Goal: Transaction & Acquisition: Purchase product/service

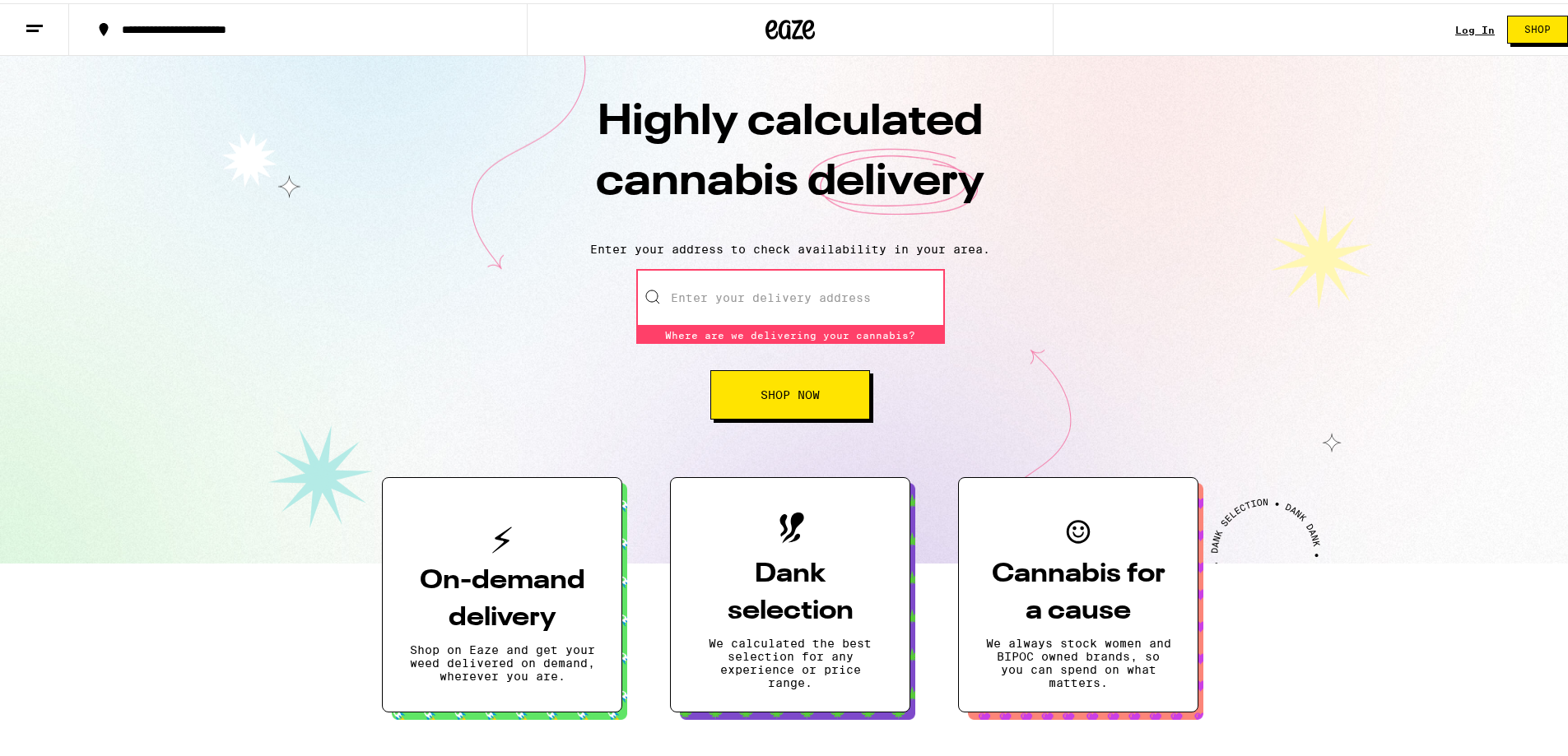
click at [798, 309] on input "Enter your delivery address" at bounding box center [790, 294] width 308 height 58
click at [767, 385] on button "Shop Now" at bounding box center [790, 391] width 159 height 49
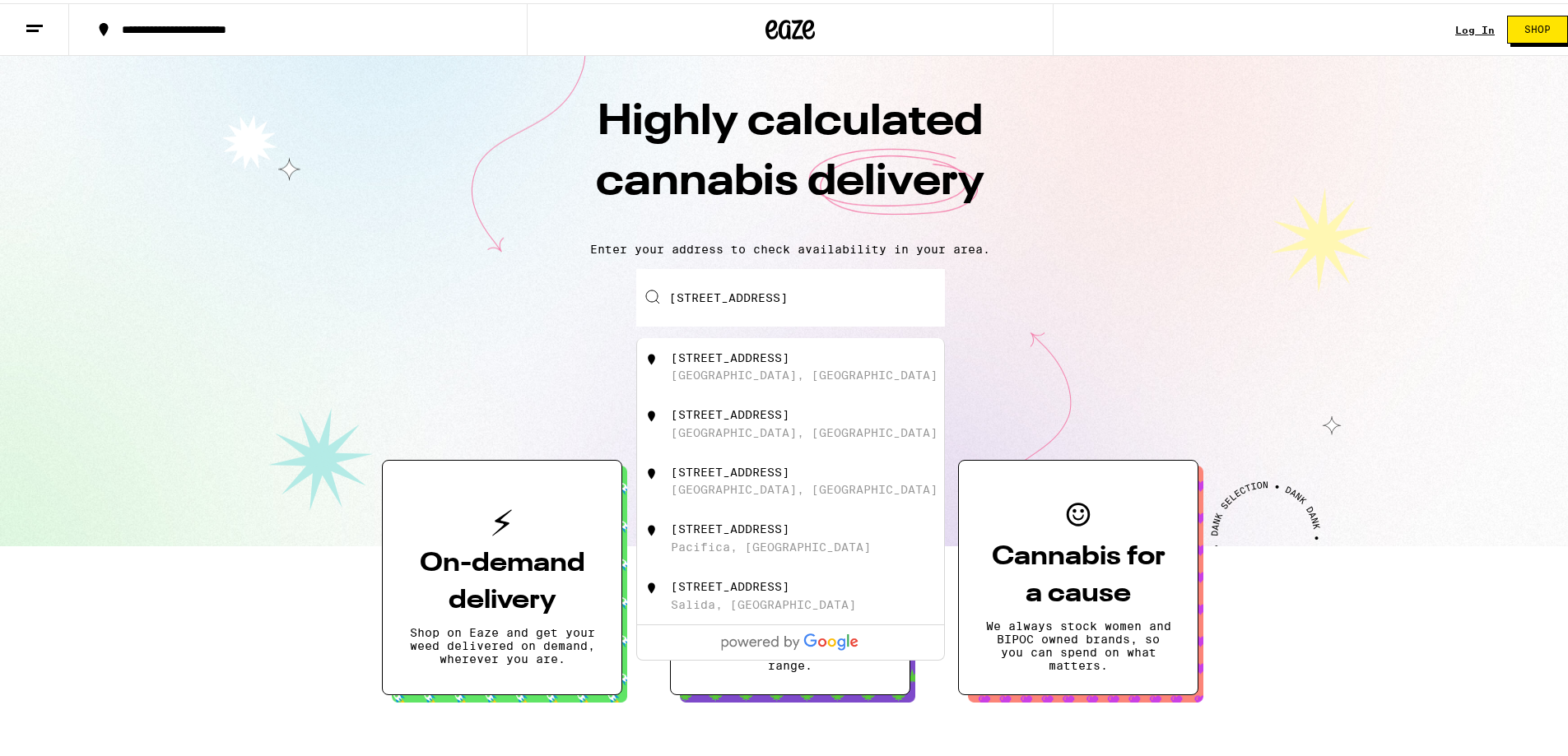
click at [782, 375] on div "Garden Grove, CA" at bounding box center [804, 371] width 266 height 13
type input "13201 Hilton Ln, Garden Grove, CA"
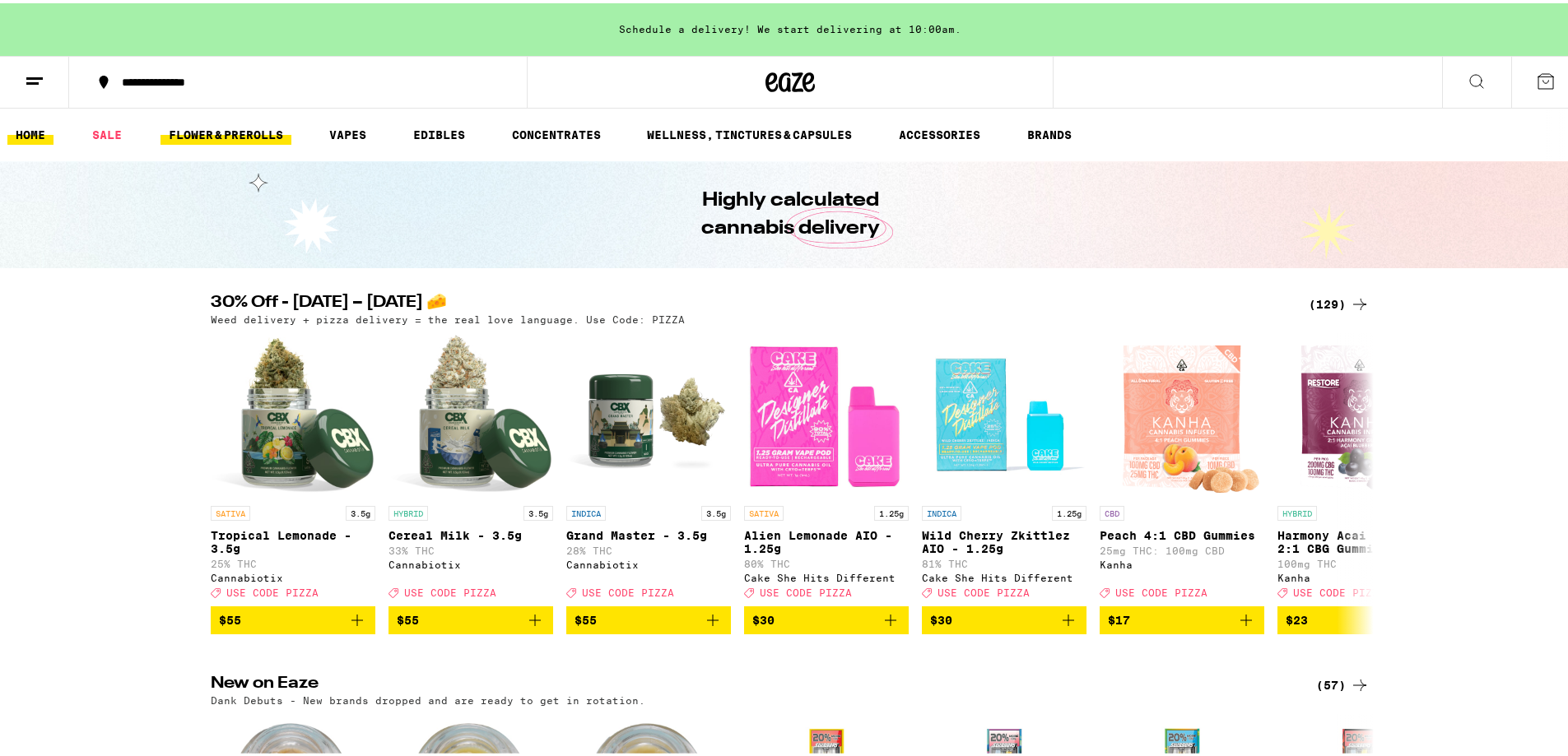
click at [242, 130] on link "FLOWER & PREROLLS" at bounding box center [225, 131] width 131 height 20
click at [226, 129] on link "FLOWER & PREROLLS" at bounding box center [225, 131] width 131 height 20
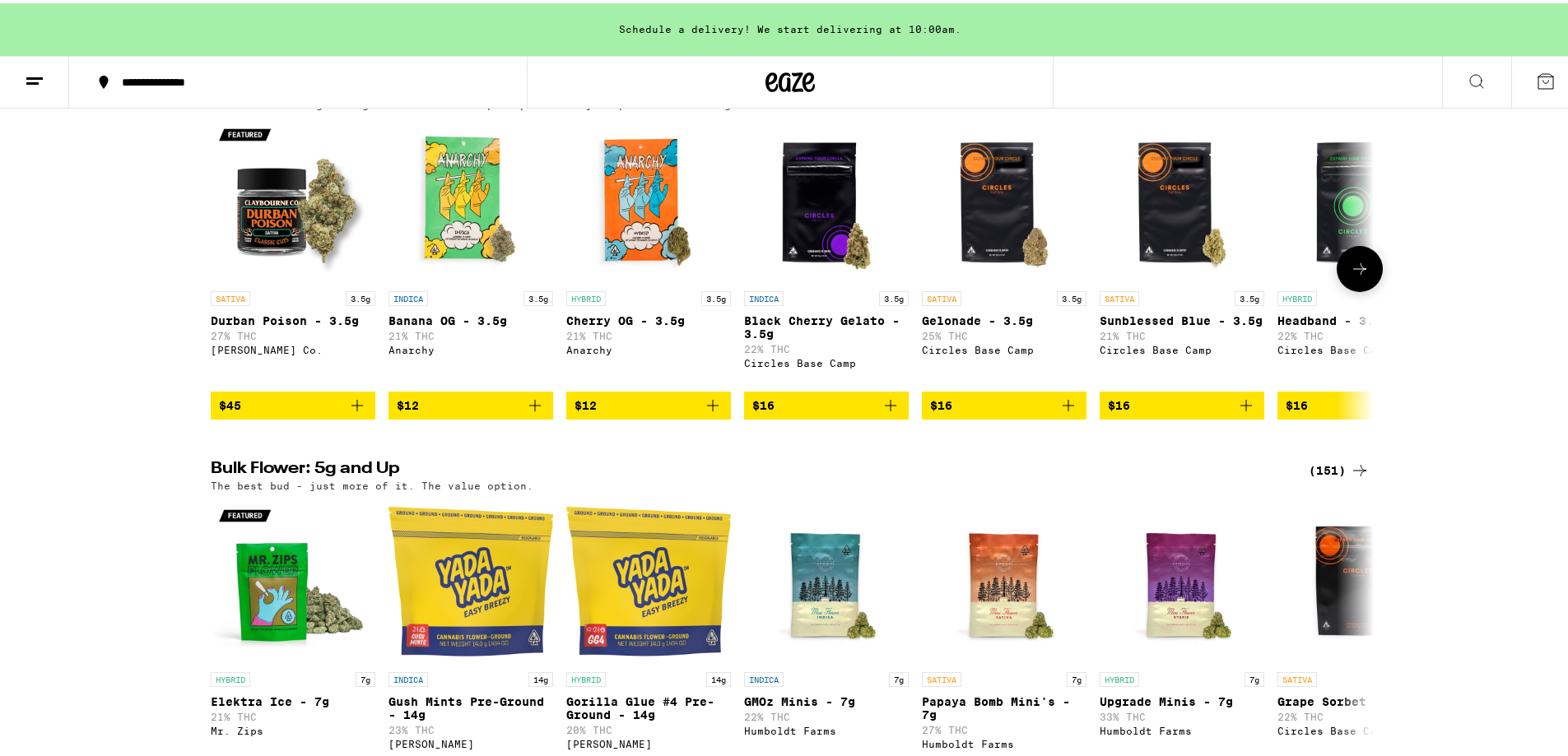
scroll to position [82, 0]
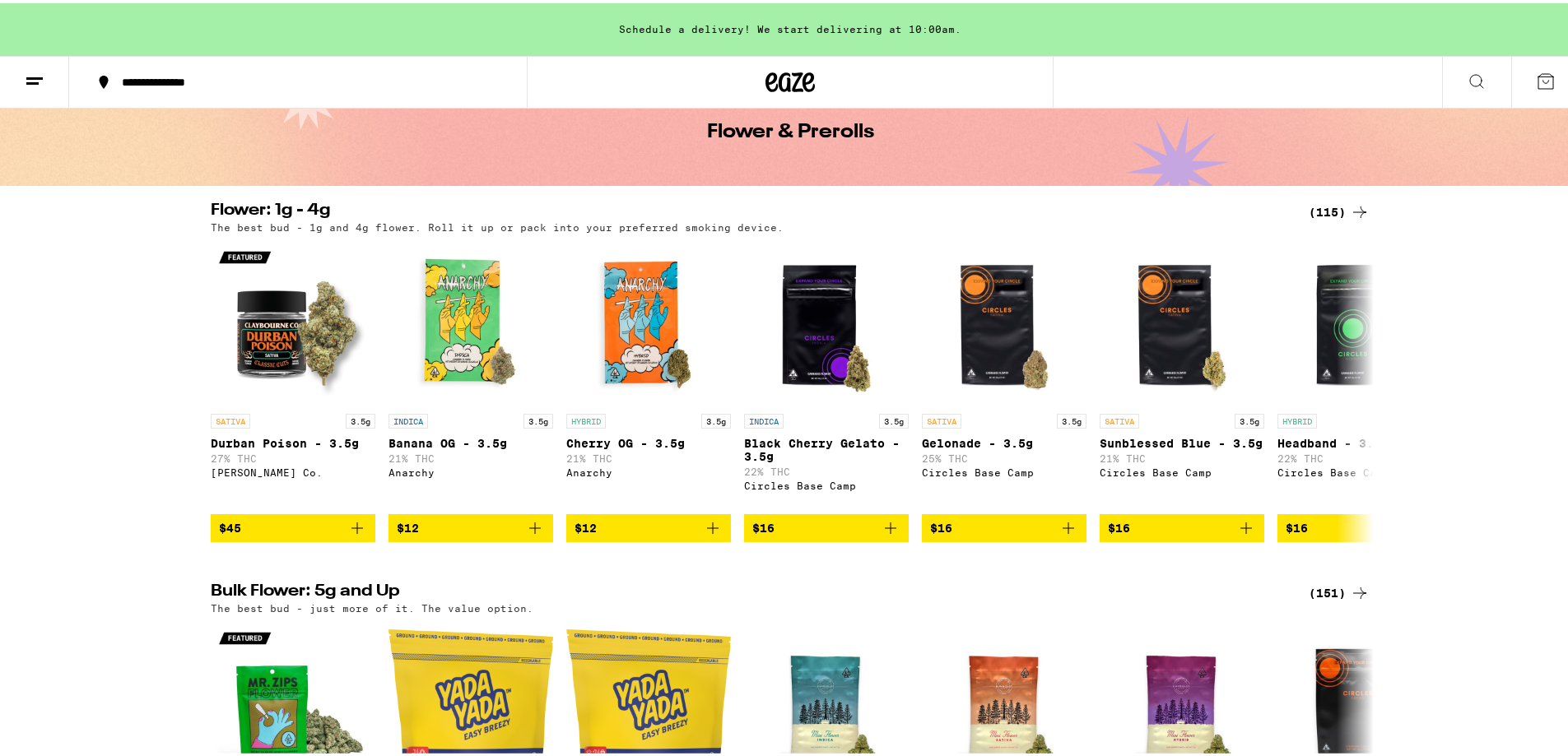
click at [1341, 209] on div "(115)" at bounding box center [1338, 209] width 61 height 20
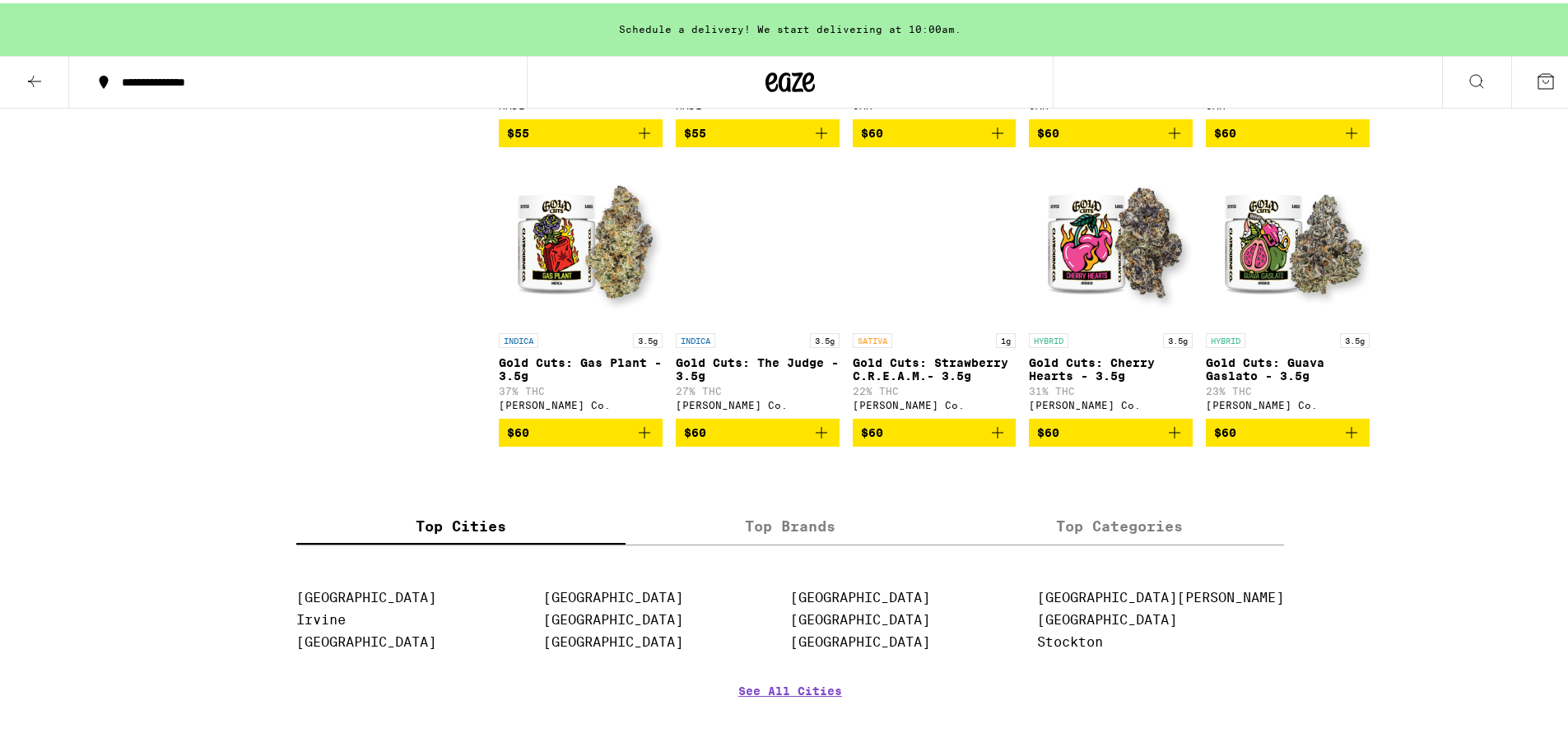
scroll to position [7159, 0]
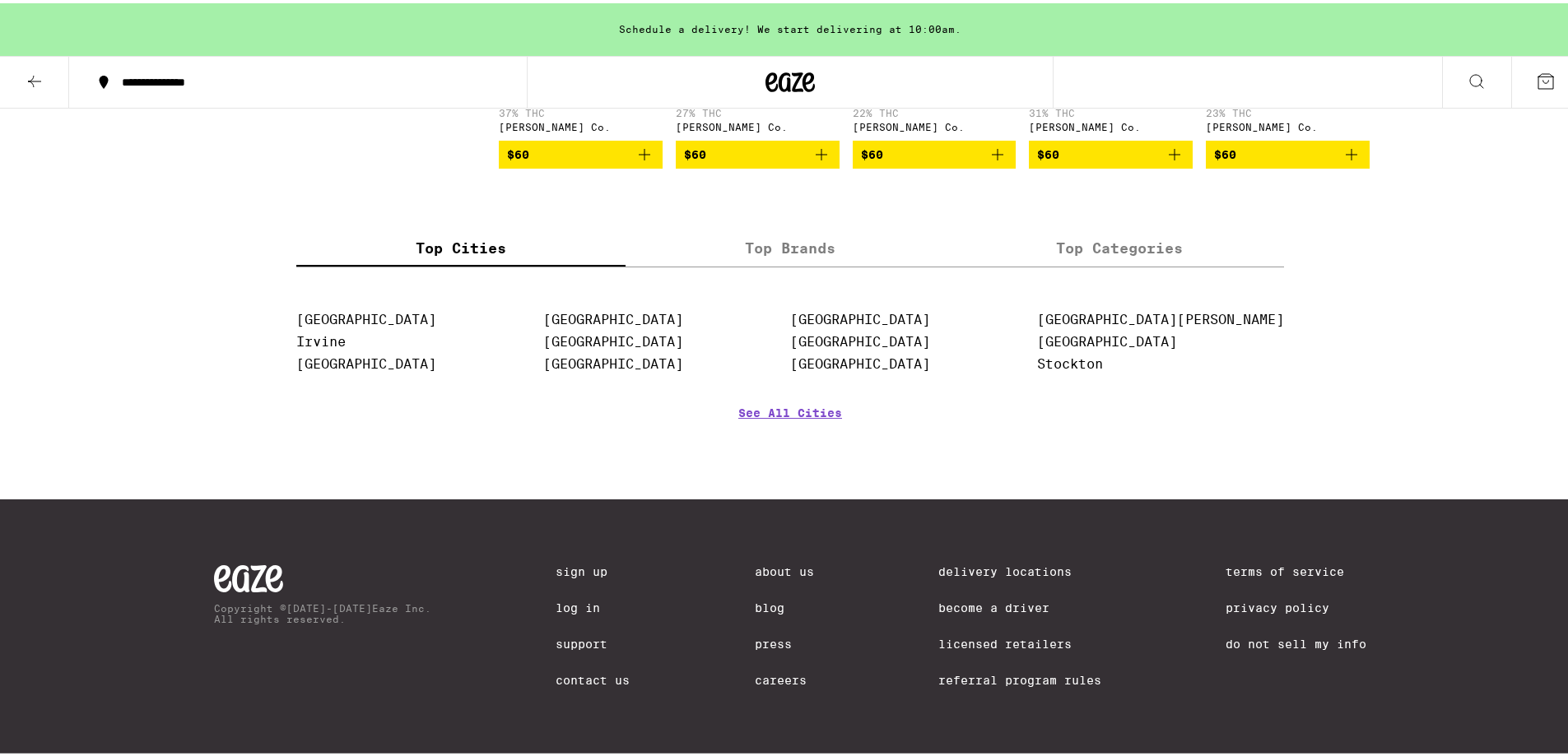
click at [792, 263] on label "Top Brands" at bounding box center [791, 246] width 330 height 35
click at [0, 0] on input "Top Brands" at bounding box center [0, 0] width 0 height 0
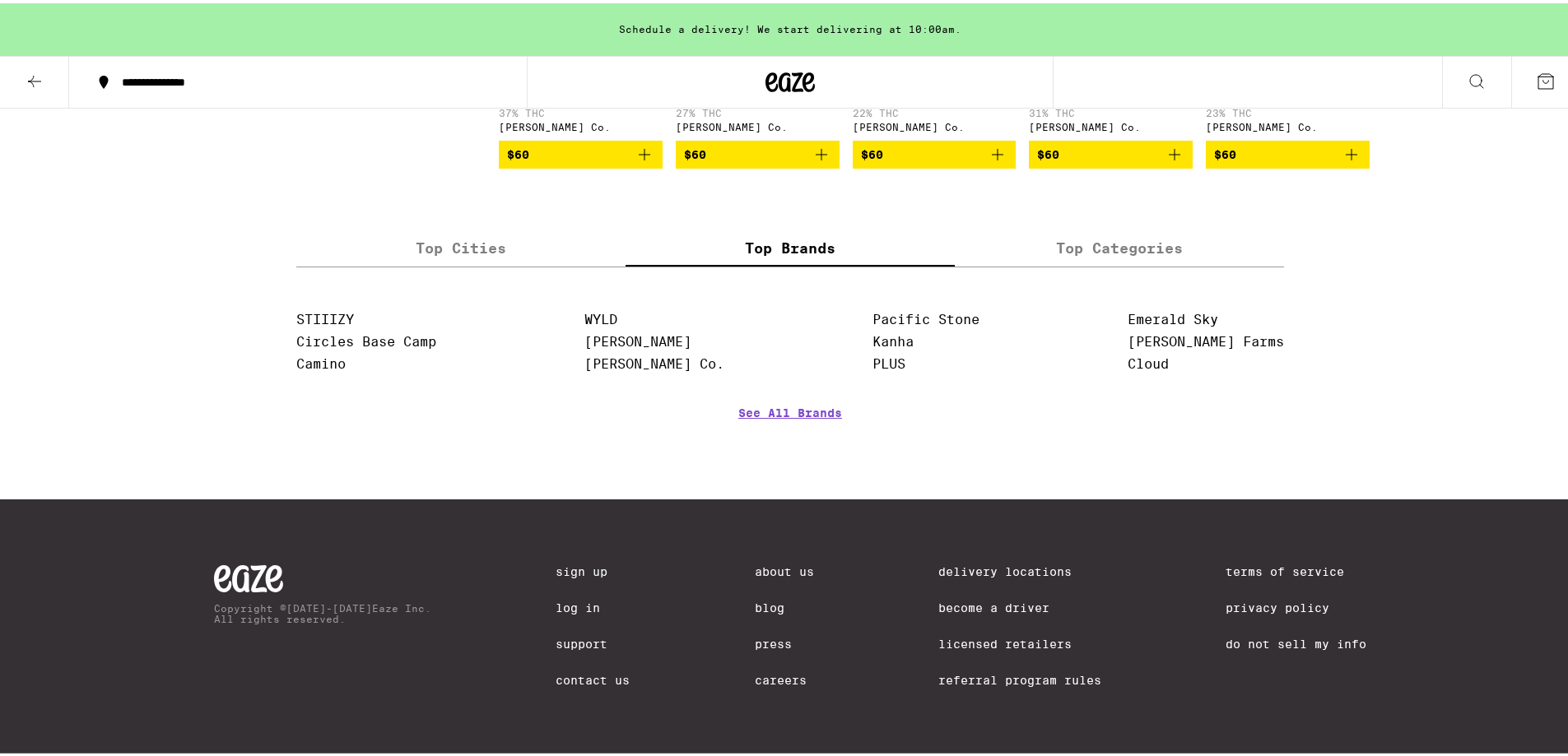
click at [776, 464] on section "STIIIZY Circles Base Camp Camino WYLD Jeeter Claybourne Co. Pacific Stone Kanha…" at bounding box center [790, 380] width 988 height 167
click at [775, 464] on link "See All Brands" at bounding box center [790, 433] width 103 height 61
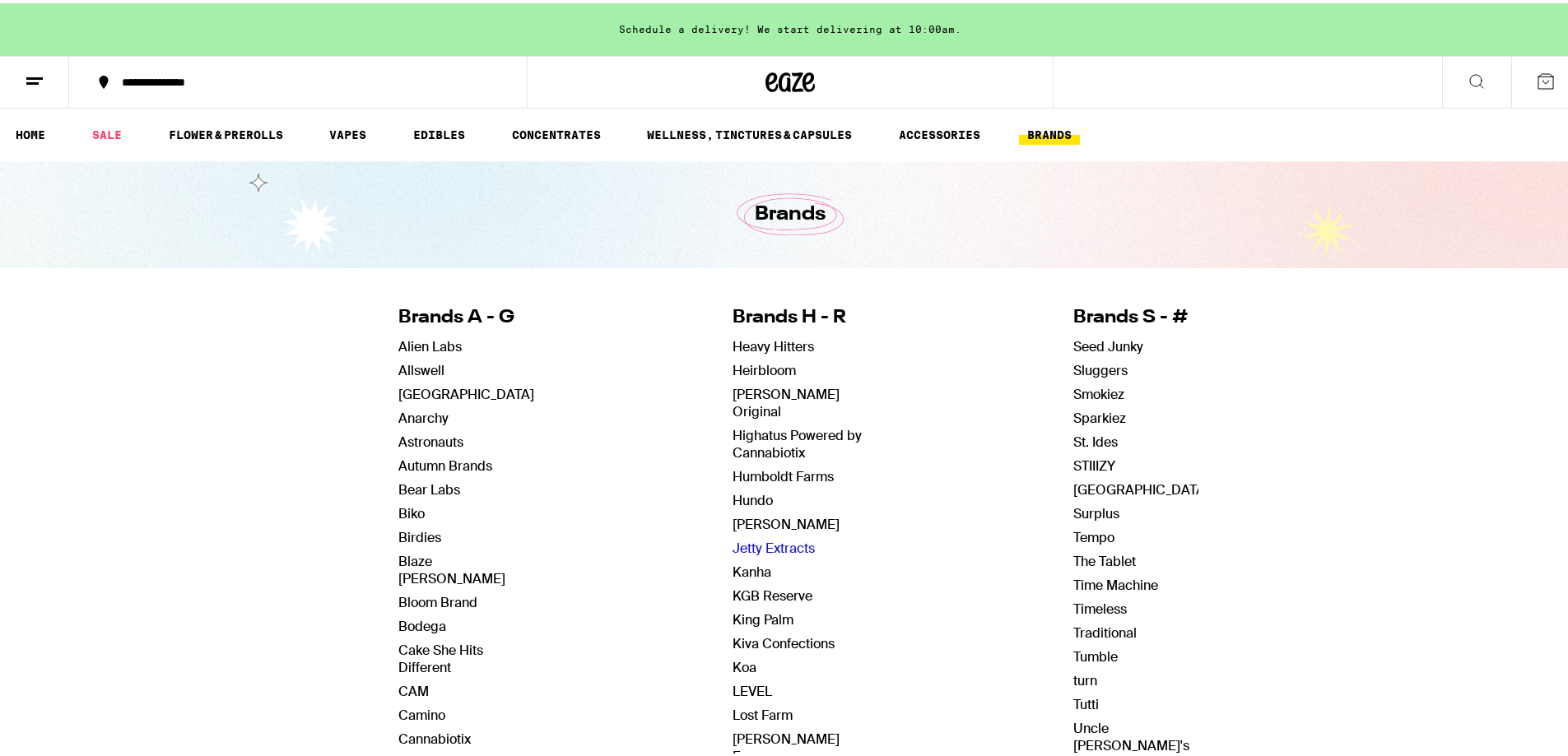
click at [772, 536] on link "Jetty Extracts" at bounding box center [774, 545] width 82 height 18
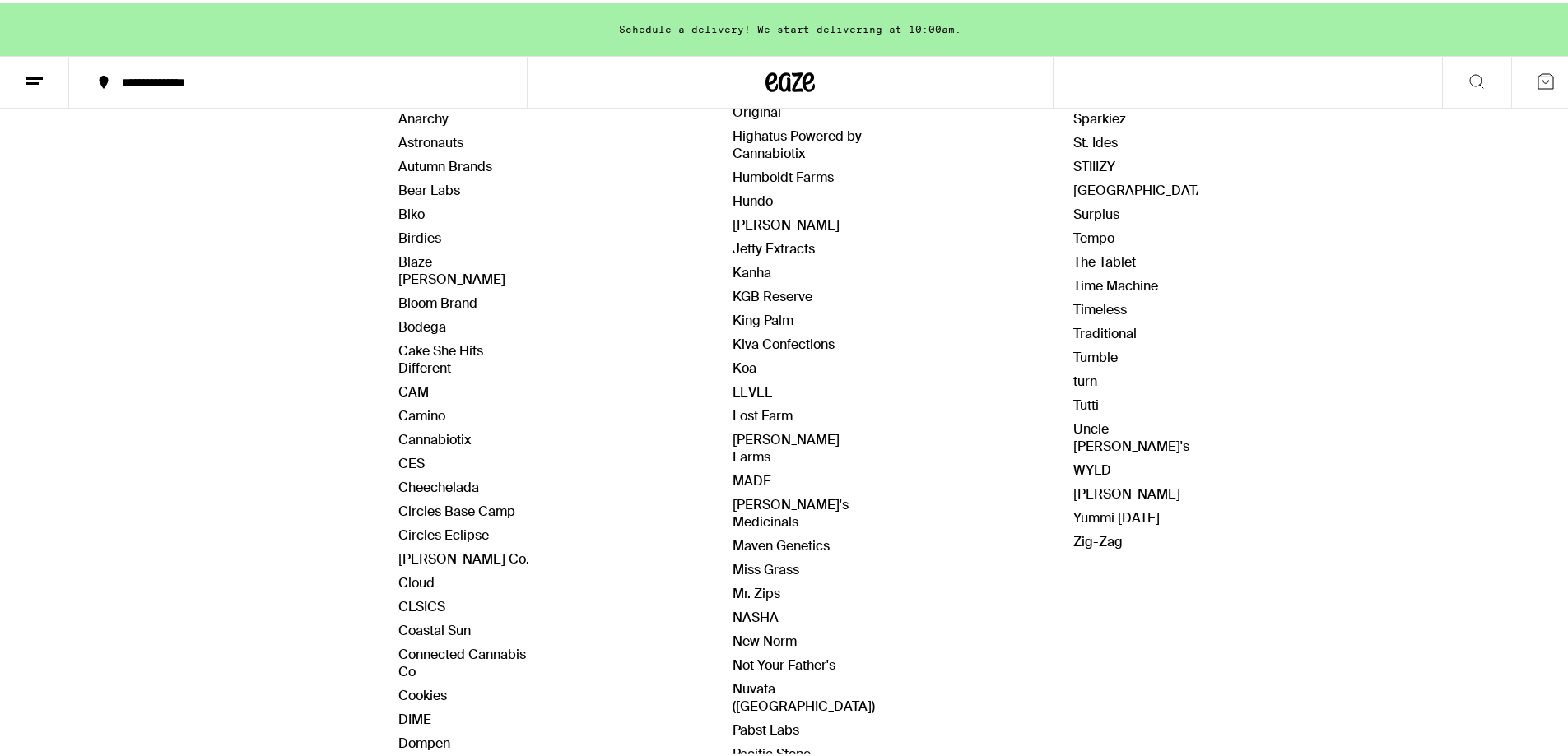
scroll to position [247, 0]
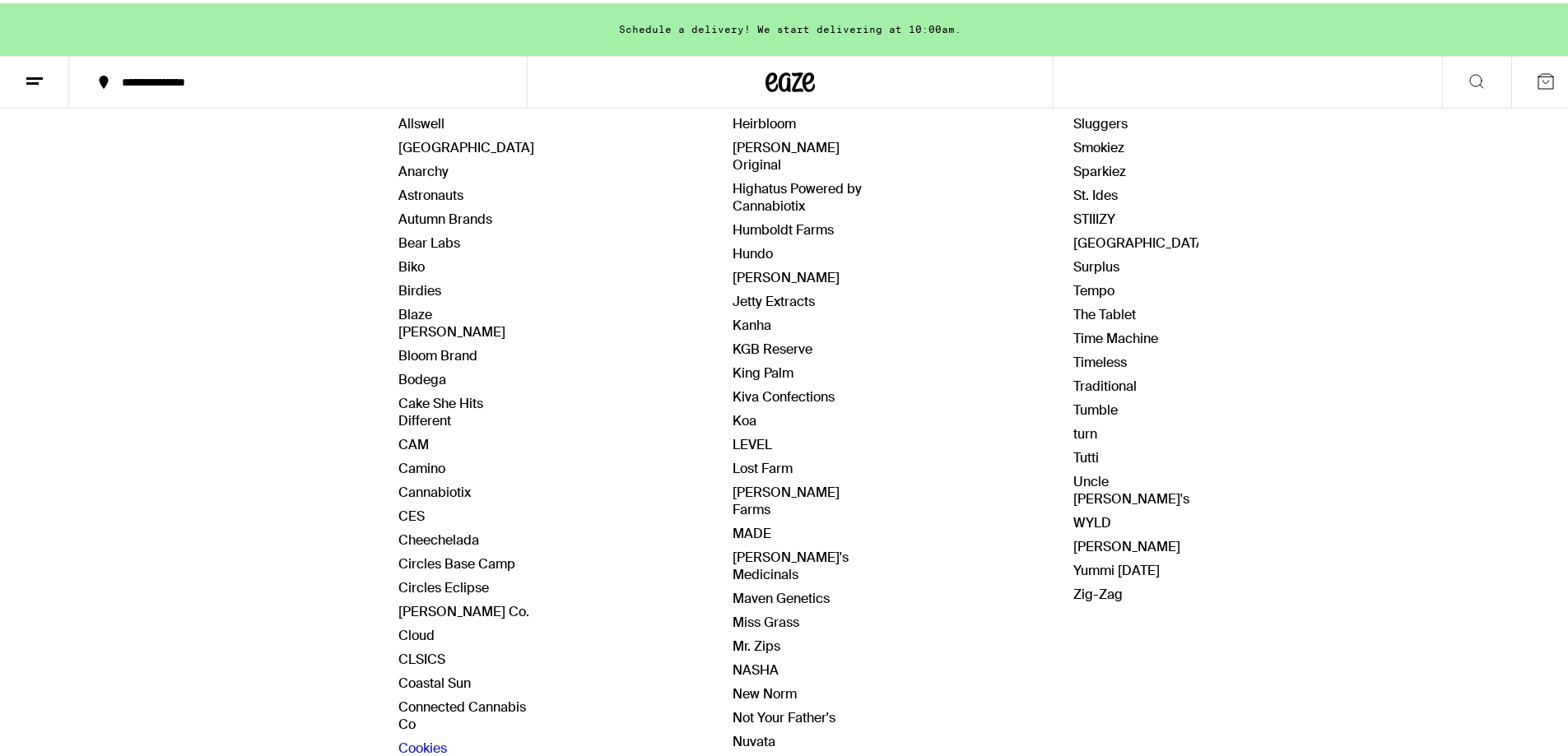
click at [424, 736] on link "Cookies" at bounding box center [423, 745] width 48 height 18
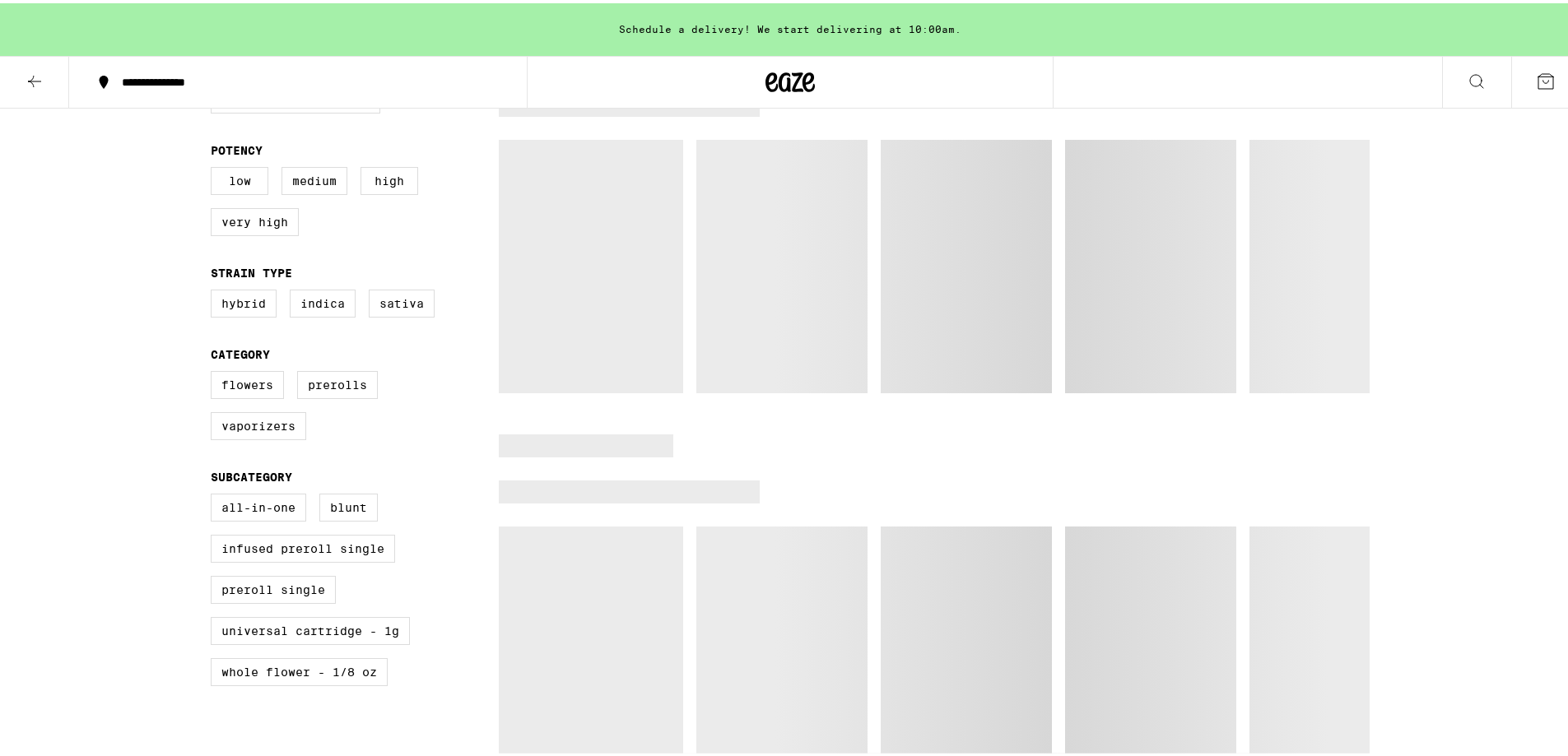
scroll to position [576, 0]
